Goal: Task Accomplishment & Management: Check status

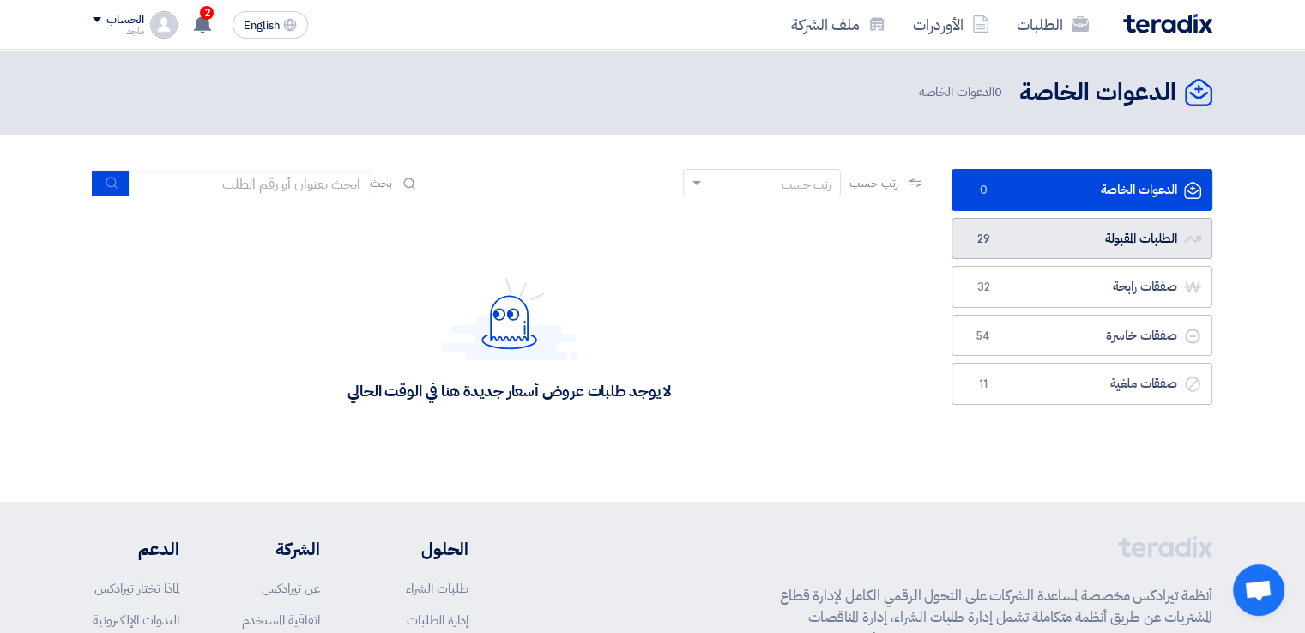
click at [1134, 234] on link "الطلبات المقبولة الطلبات المقبولة 29" at bounding box center [1081, 239] width 261 height 42
click at [1104, 243] on link "الطلبات المقبولة الطلبات المقبولة 29" at bounding box center [1081, 239] width 261 height 42
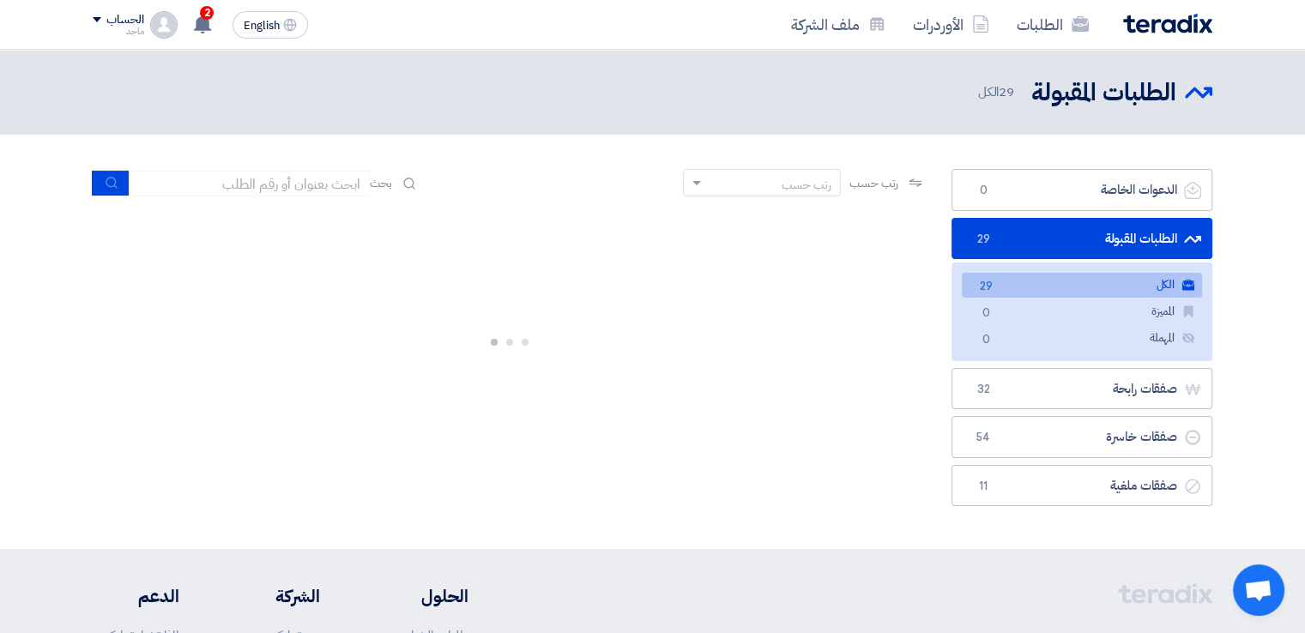
click at [1104, 243] on link "الطلبات المقبولة الطلبات المقبولة 29" at bounding box center [1081, 239] width 261 height 42
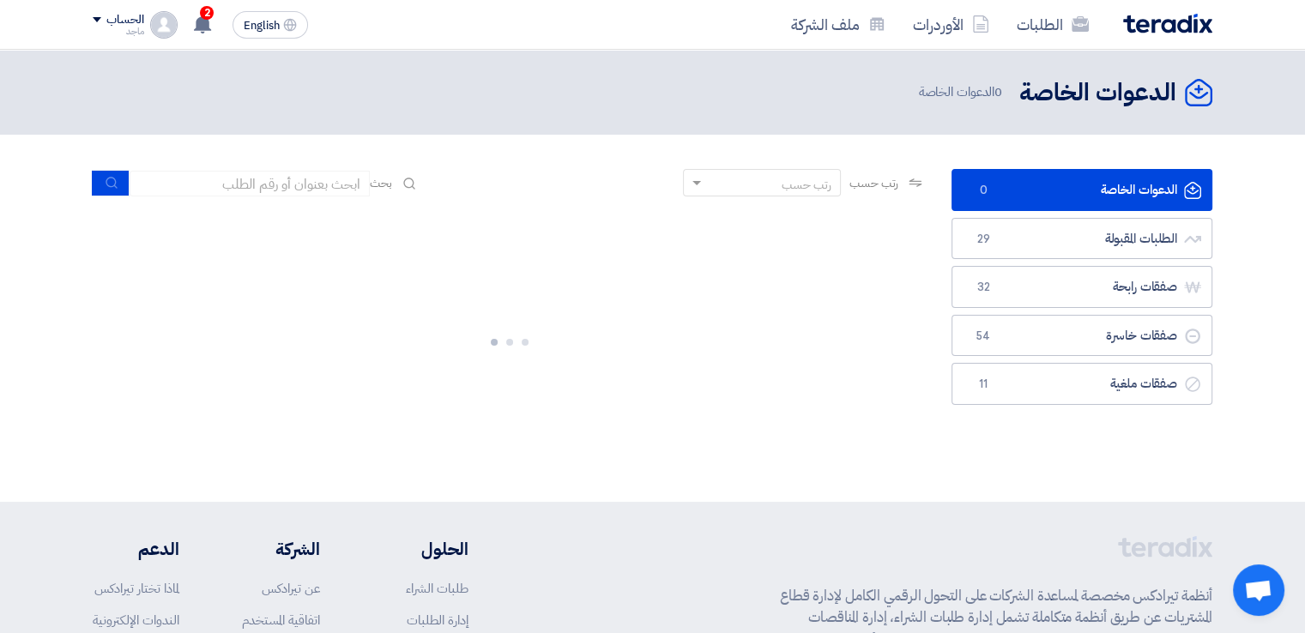
click at [1104, 243] on link "الطلبات المقبولة الطلبات المقبولة 29" at bounding box center [1081, 239] width 261 height 42
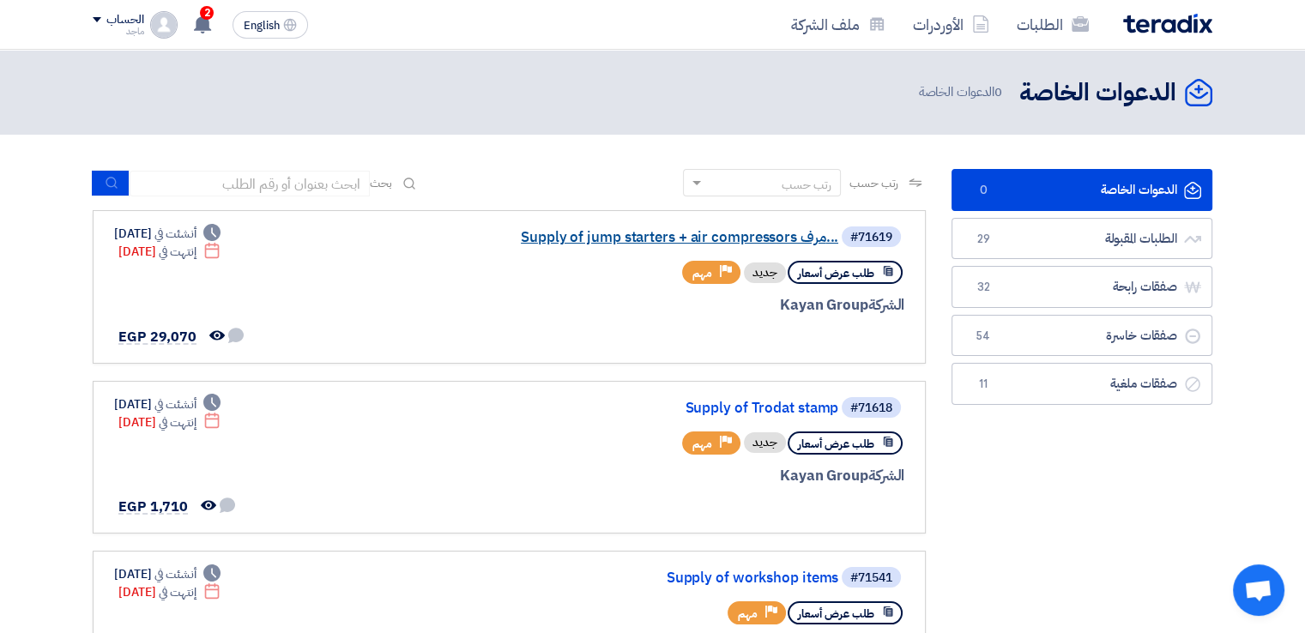
click at [663, 238] on link "Supply of jump starters + air compressors مرف..." at bounding box center [666, 237] width 343 height 15
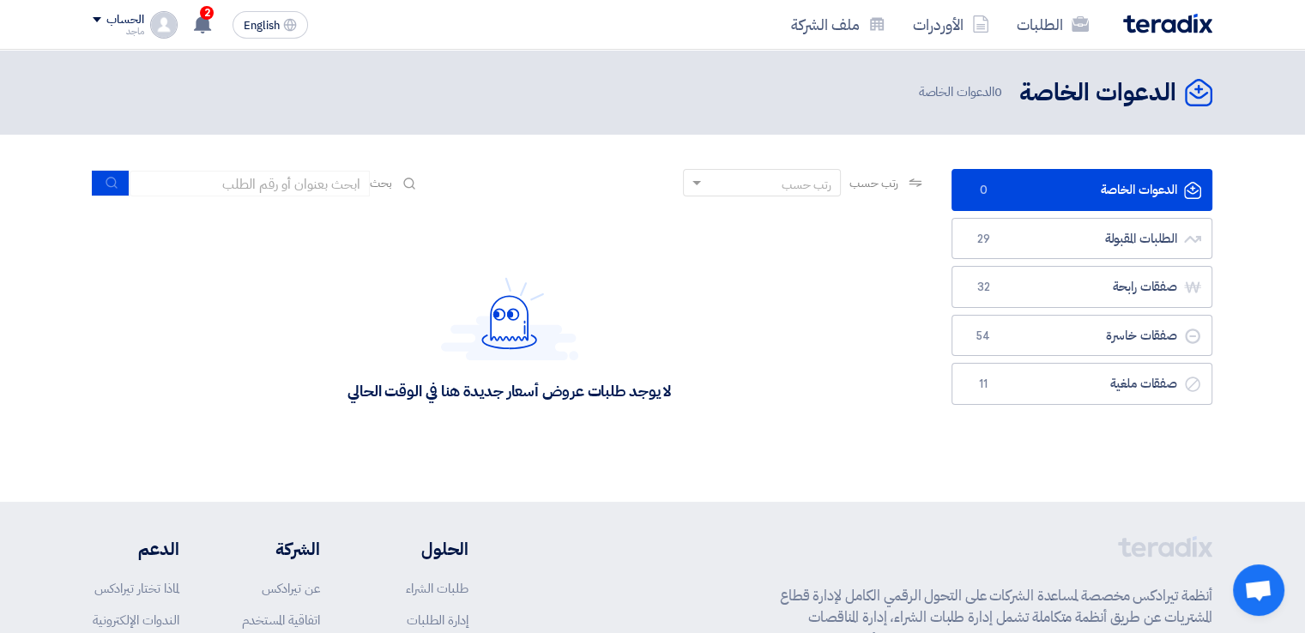
click at [663, 238] on div "لا يوجد طلبات عروض أسعار جديدة هنا في الوقت الحالي" at bounding box center [509, 338] width 833 height 257
click at [493, 320] on img at bounding box center [509, 318] width 137 height 83
click at [1089, 238] on link "الطلبات المقبولة الطلبات المقبولة 29" at bounding box center [1081, 239] width 261 height 42
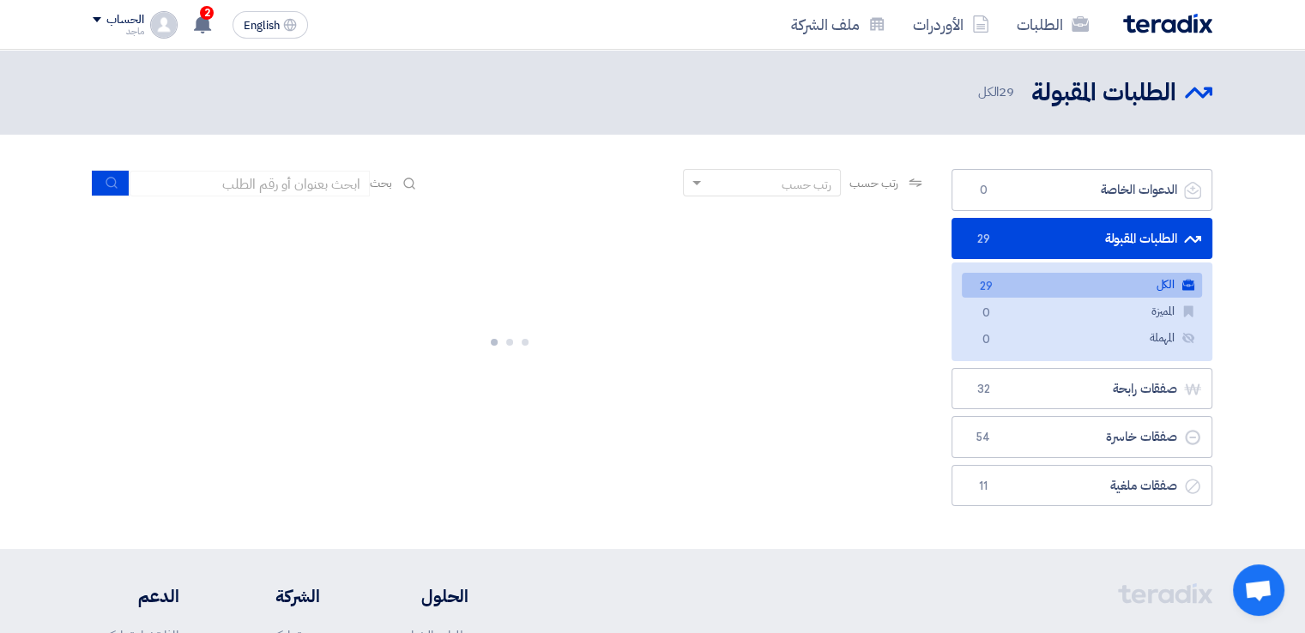
click at [1089, 238] on link "الطلبات المقبولة الطلبات المقبولة 29" at bounding box center [1081, 239] width 261 height 42
click at [1090, 237] on link "الطلبات المقبولة الطلبات المقبولة 29" at bounding box center [1081, 239] width 261 height 42
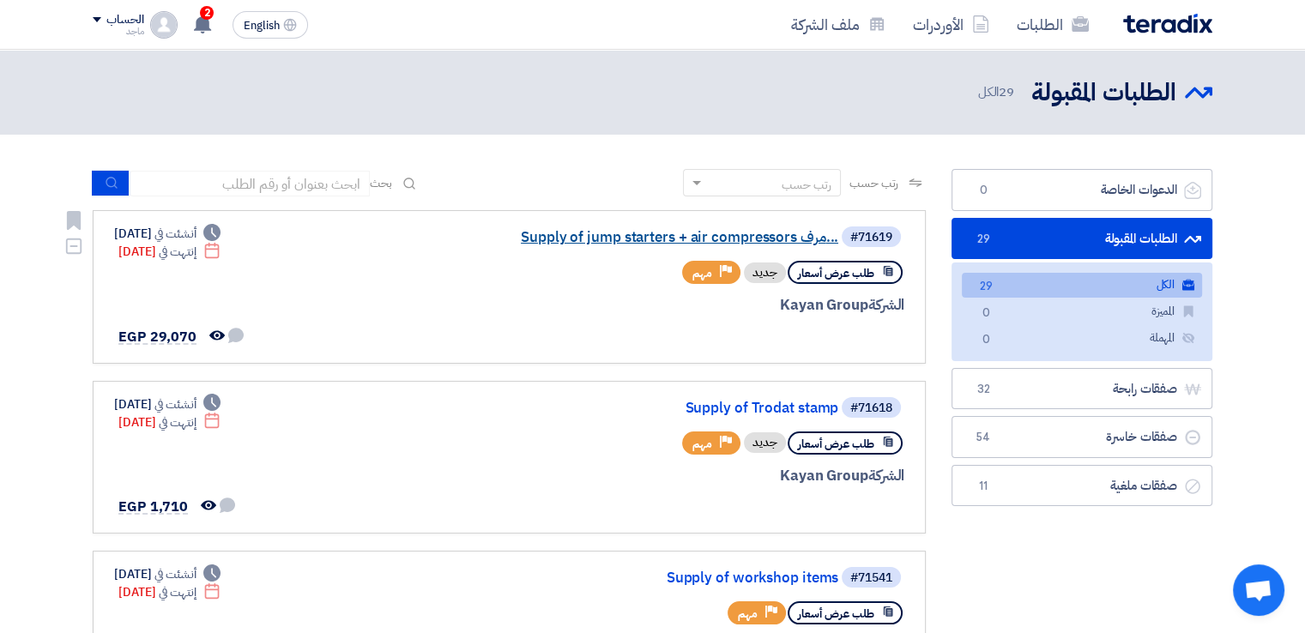
click at [662, 232] on link "Supply of jump starters + air compressors مرف..." at bounding box center [666, 237] width 343 height 15
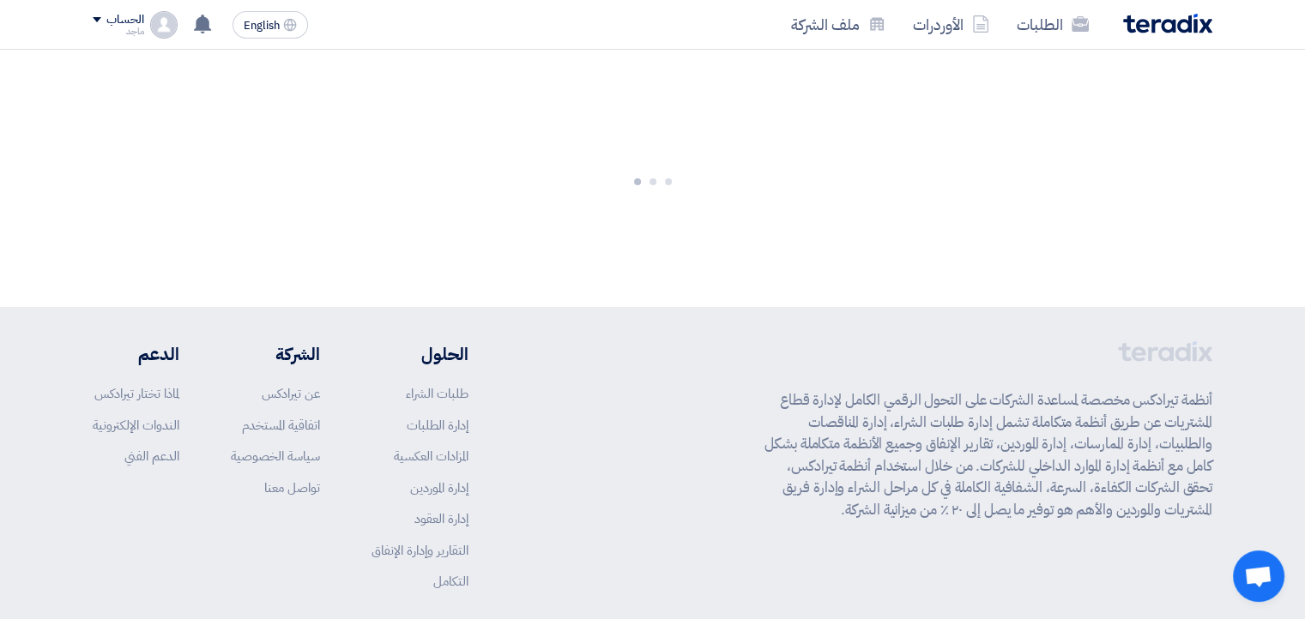
click at [662, 232] on div at bounding box center [652, 178] width 1305 height 257
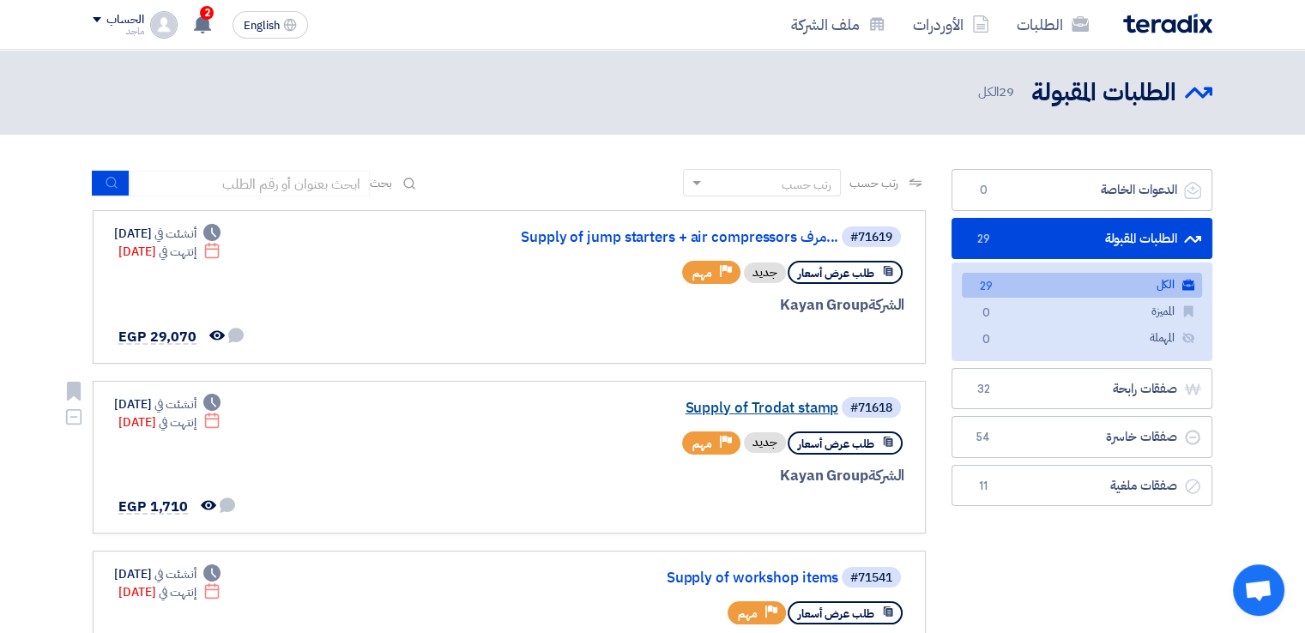
click at [761, 408] on link "Supply of Trodat stamp" at bounding box center [666, 408] width 343 height 15
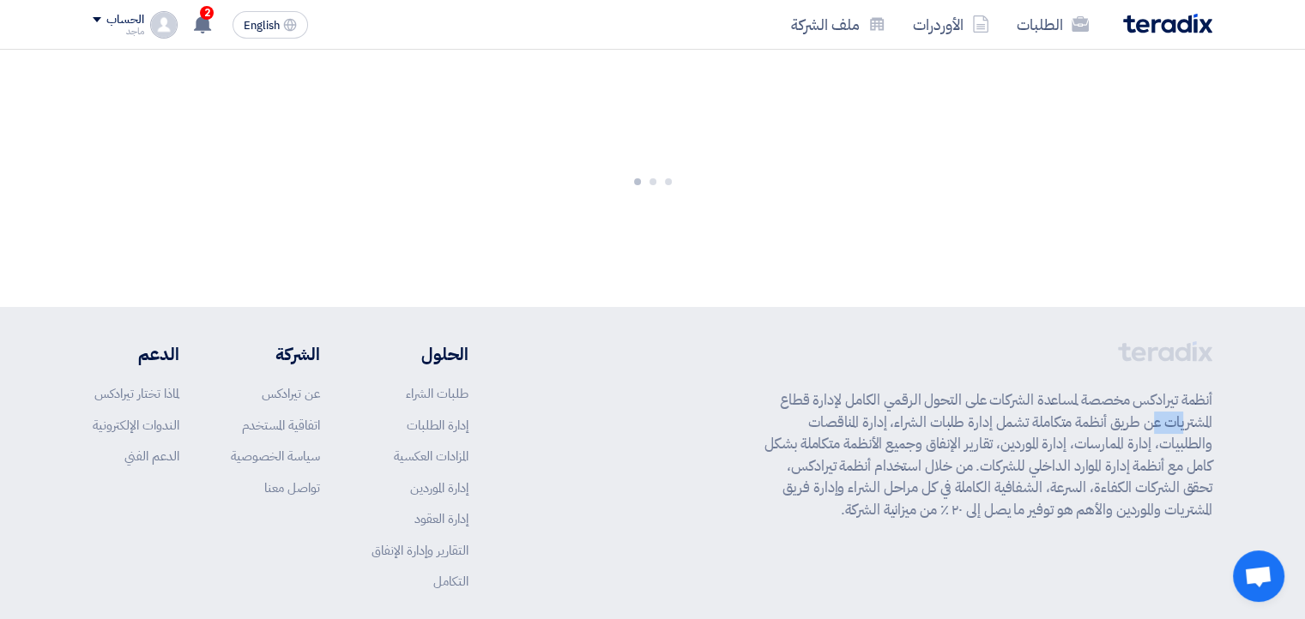
click at [761, 408] on div "أنظمة تيرادكس مخصصة لمساعدة الشركات على التحول الرقمي الكامل لإدارة قطاع المشتر…" at bounding box center [652, 479] width 1119 height 276
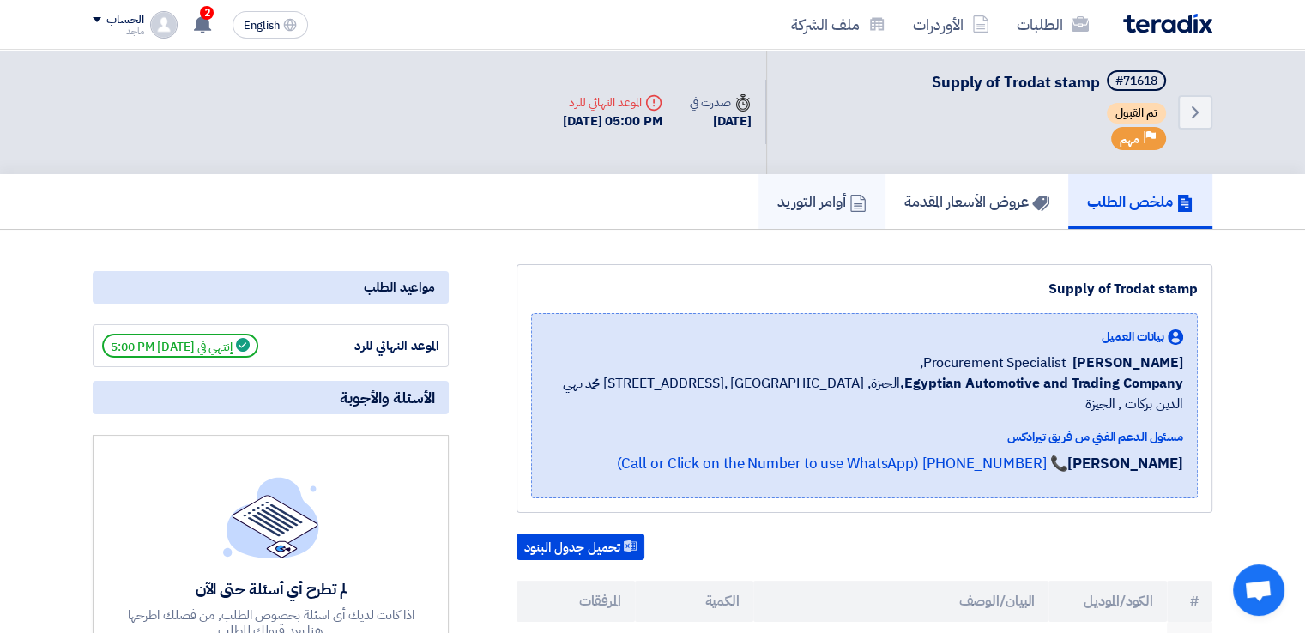
click at [777, 200] on h5 "أوامر التوريد" at bounding box center [821, 201] width 89 height 20
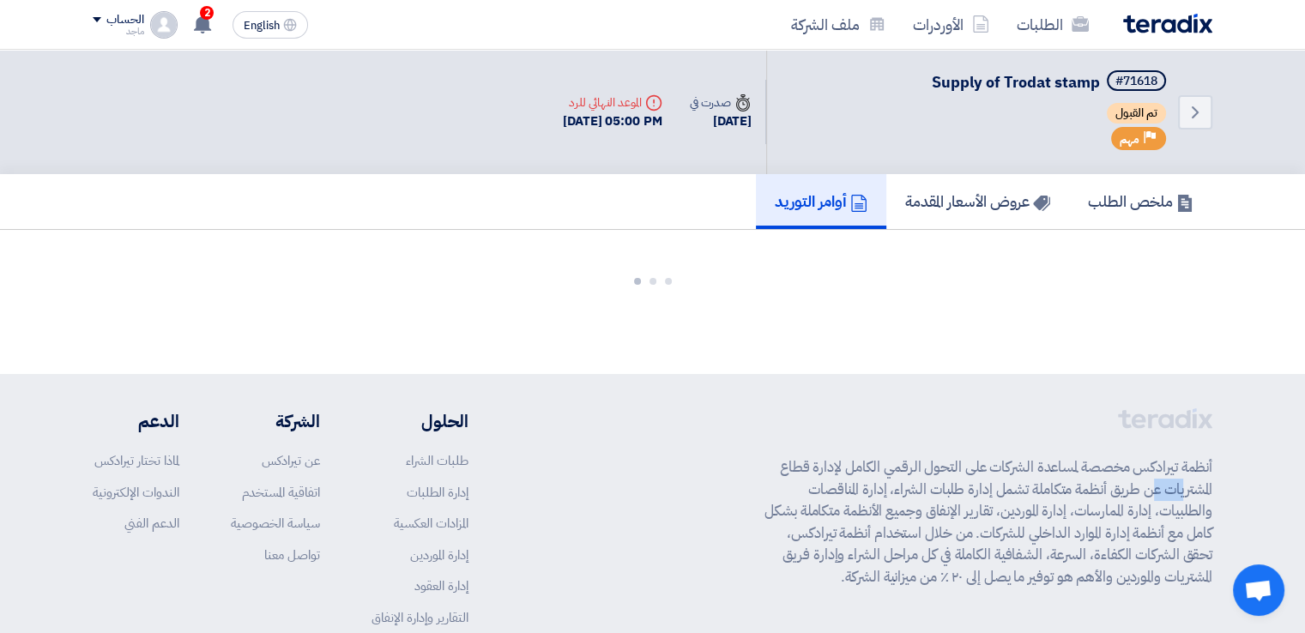
click at [776, 200] on h5 "أوامر التوريد" at bounding box center [821, 201] width 93 height 20
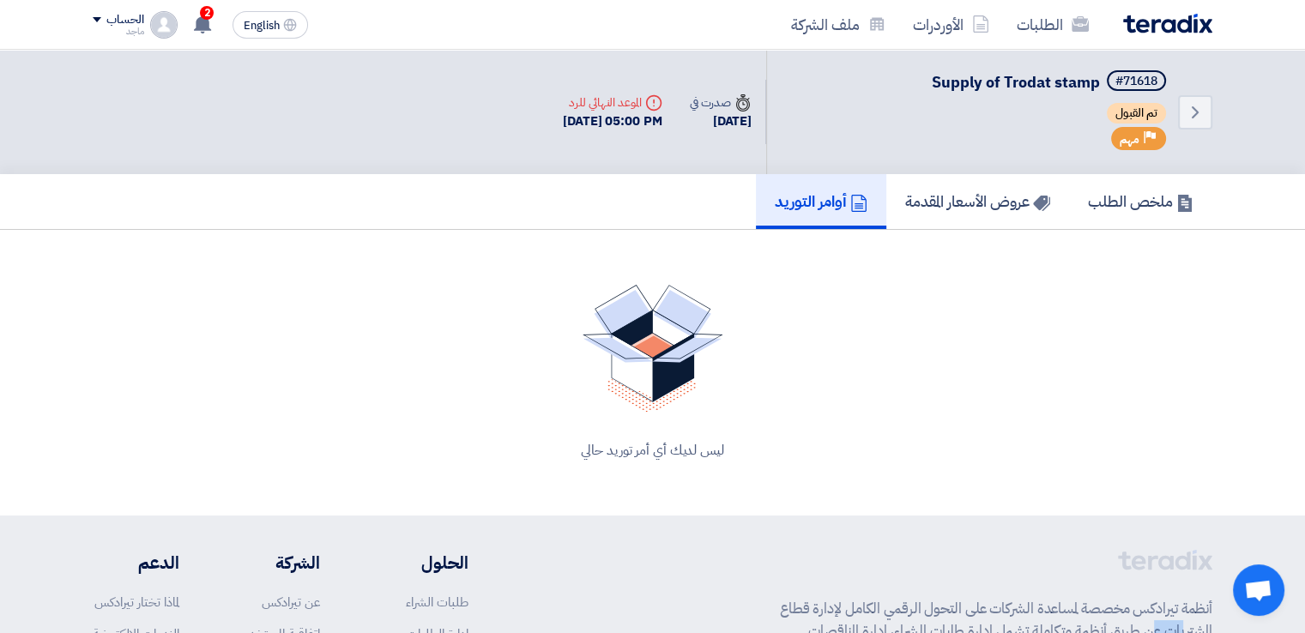
click at [776, 200] on h5 "أوامر التوريد" at bounding box center [821, 201] width 93 height 20
click at [802, 207] on h5 "أوامر التوريد" at bounding box center [821, 201] width 93 height 20
click at [894, 366] on div "ليس لديك أي أمر توريد حالي" at bounding box center [652, 372] width 1119 height 217
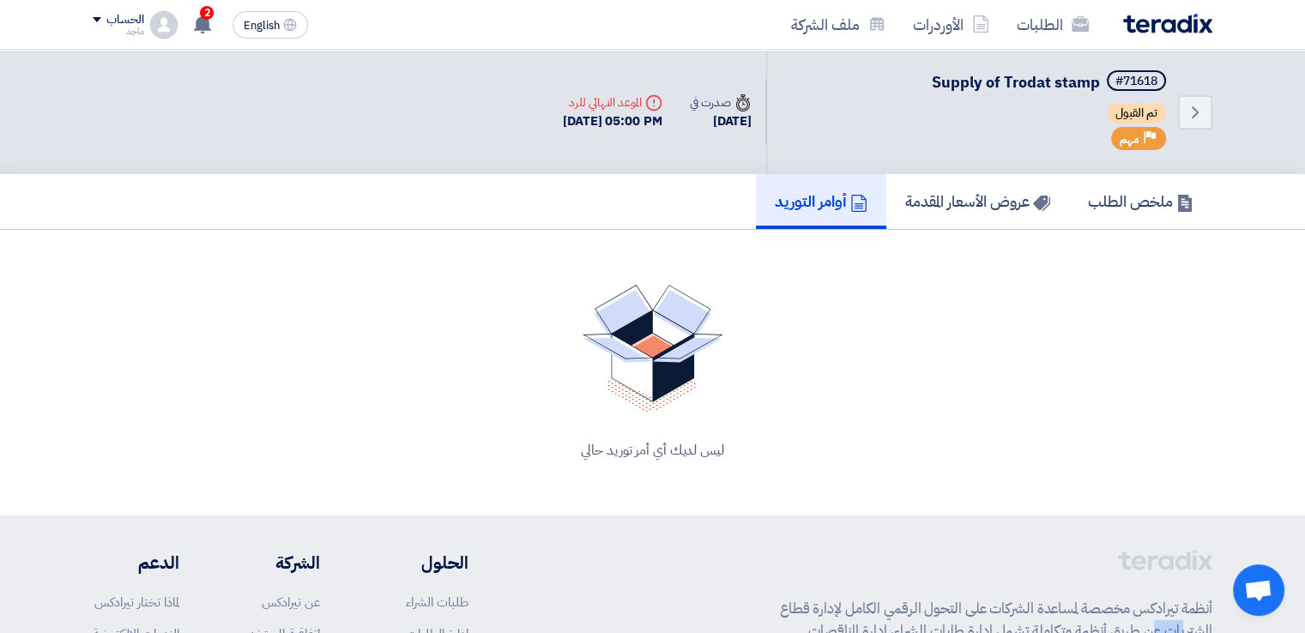
click at [894, 366] on div "ليس لديك أي أمر توريد حالي" at bounding box center [652, 372] width 1119 height 217
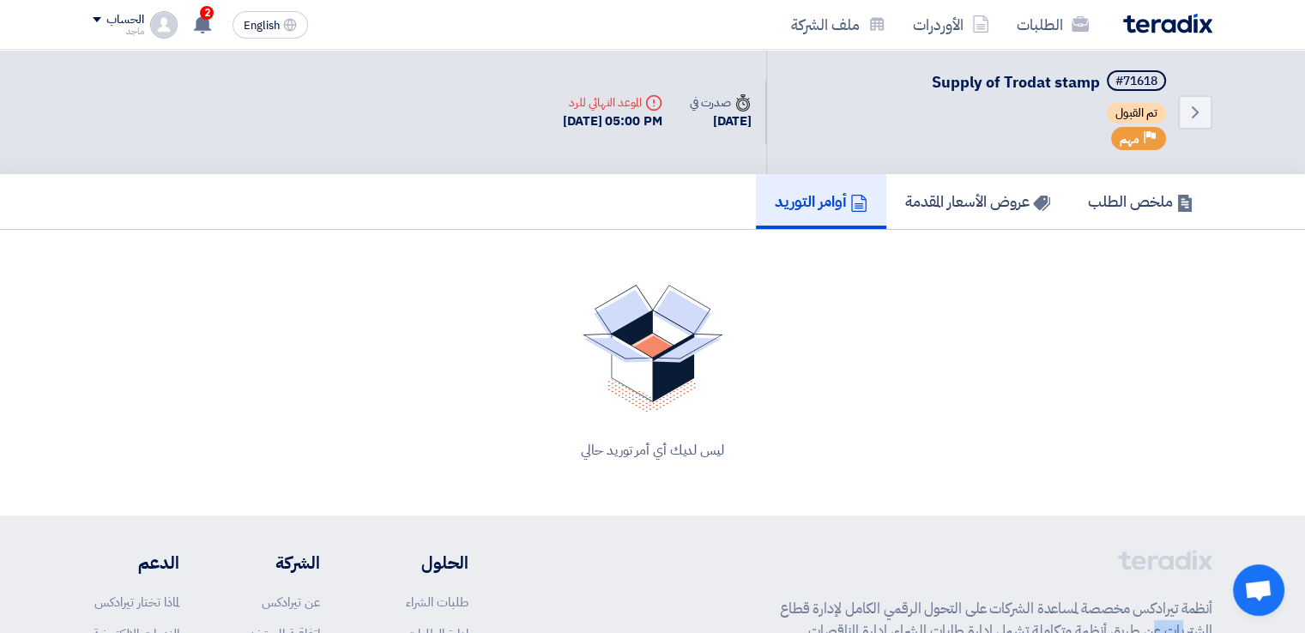
click at [894, 366] on div "ليس لديك أي أمر توريد حالي" at bounding box center [652, 372] width 1119 height 217
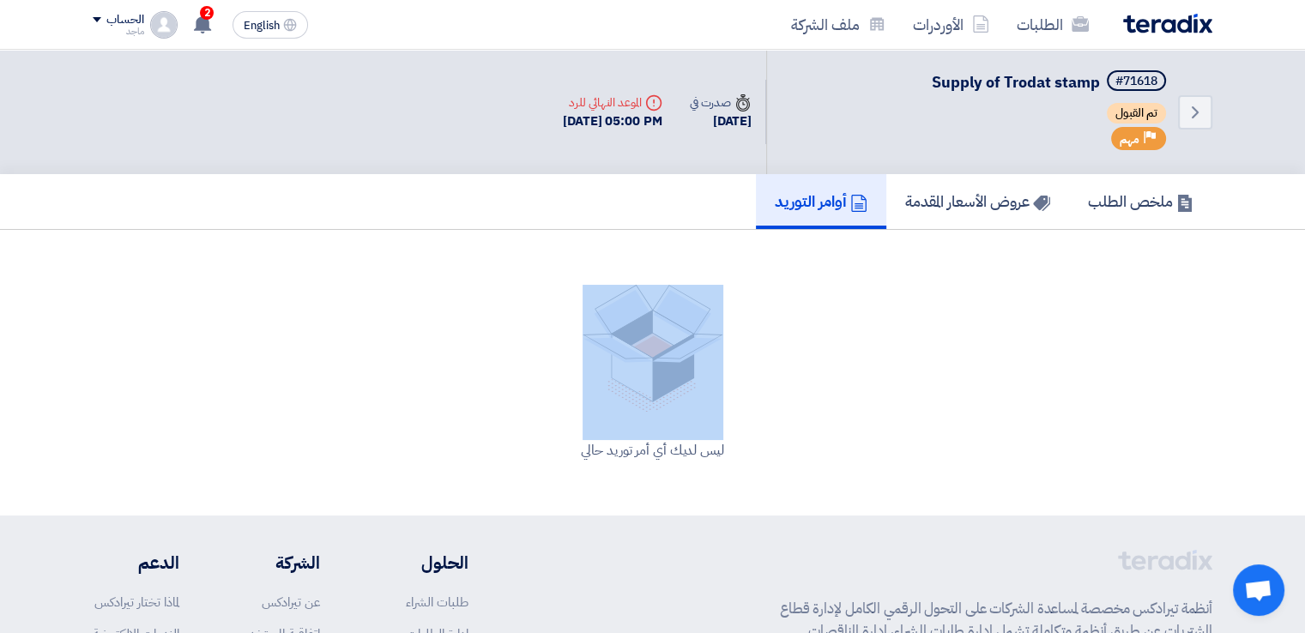
click at [894, 366] on div "ليس لديك أي أمر توريد حالي" at bounding box center [652, 372] width 1119 height 217
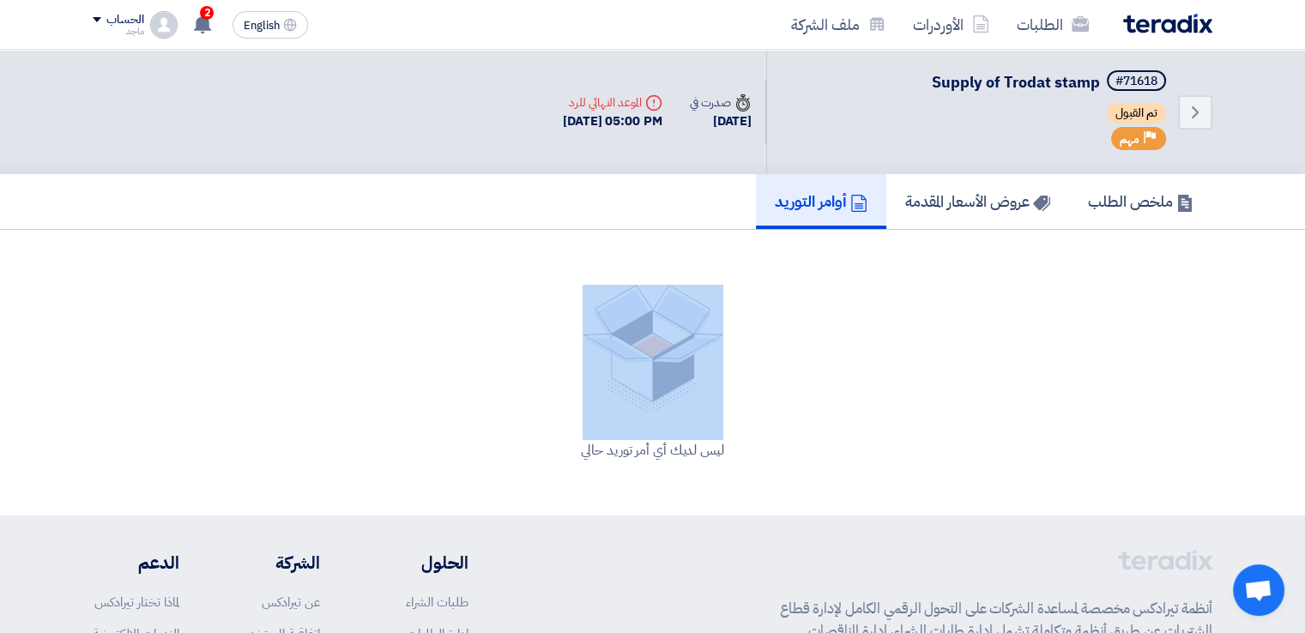
click at [894, 366] on div "ليس لديك أي أمر توريد حالي" at bounding box center [652, 372] width 1119 height 217
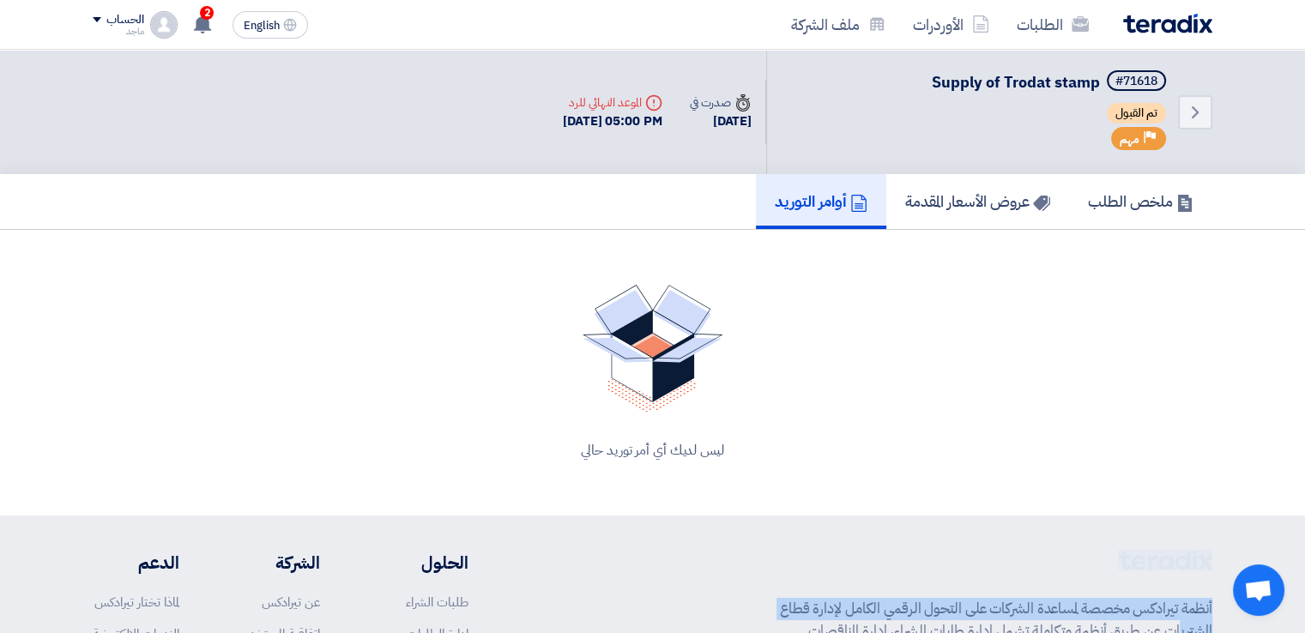
drag, startPoint x: 799, startPoint y: 601, endPoint x: 791, endPoint y: 535, distance: 66.5
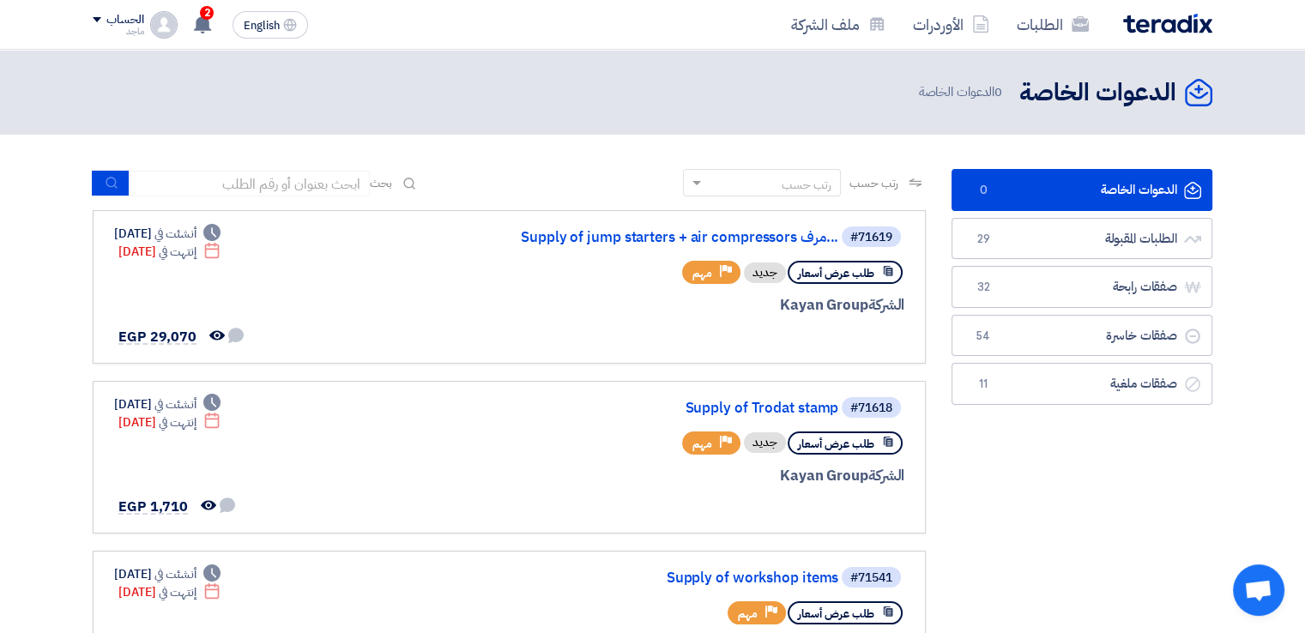
scroll to position [1692, 0]
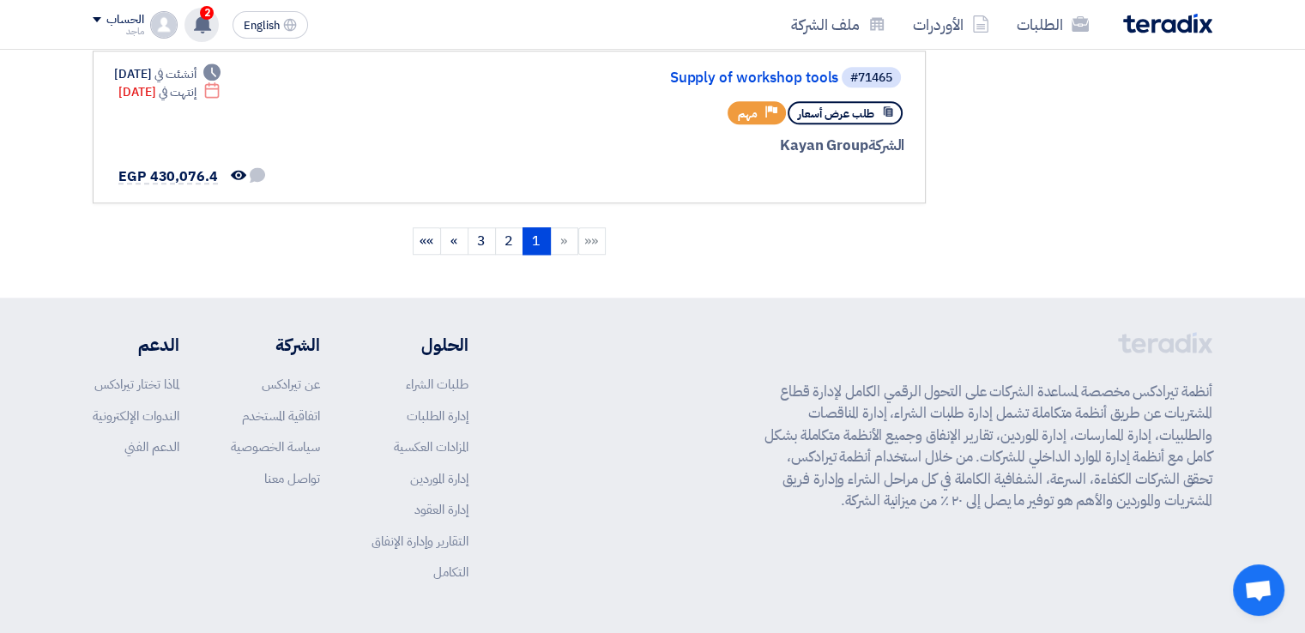
click at [202, 9] on span "2" at bounding box center [207, 13] width 14 height 14
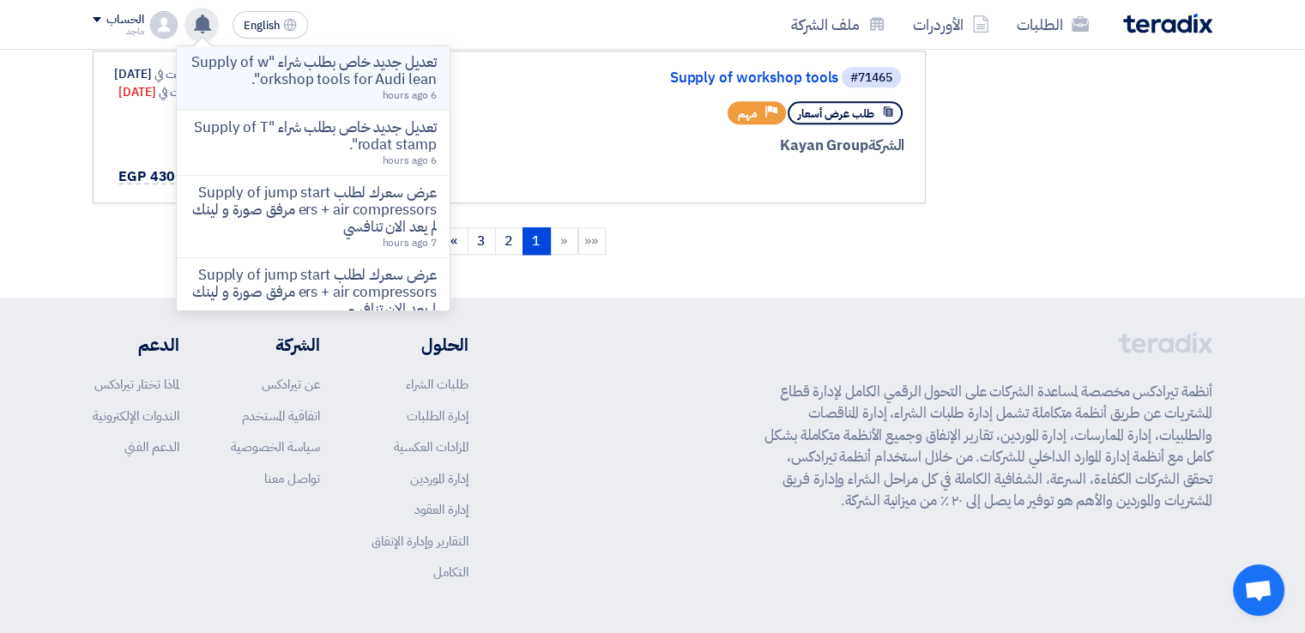
scroll to position [489, 0]
